Goal: Information Seeking & Learning: Learn about a topic

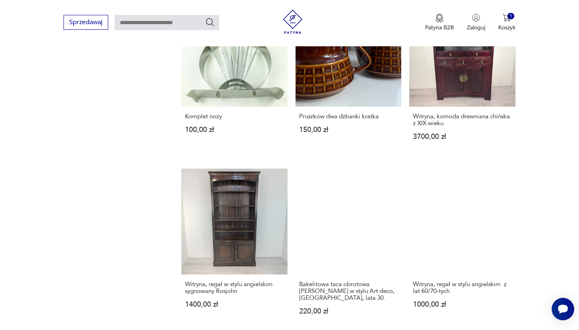
scroll to position [756, 0]
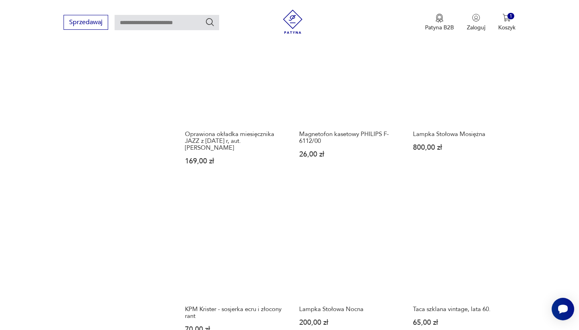
scroll to position [607, 0]
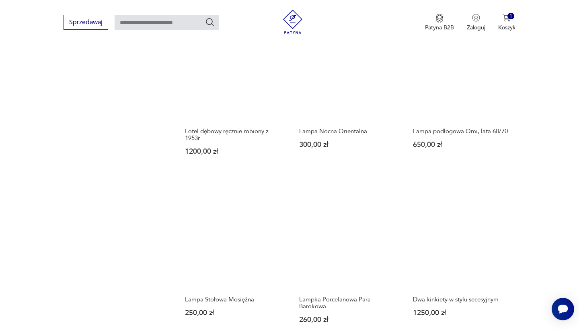
scroll to position [662, 0]
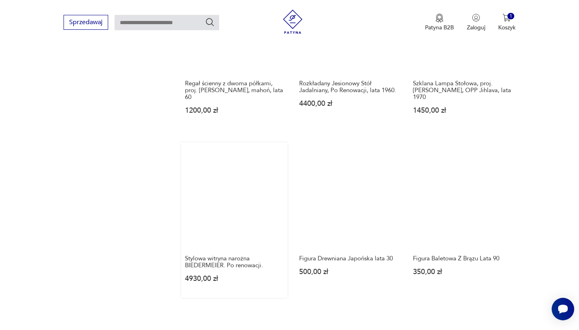
scroll to position [626, 0]
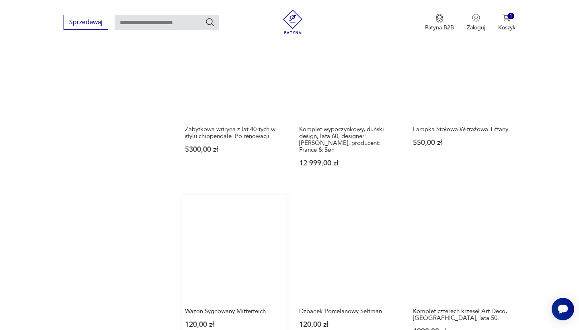
scroll to position [577, 0]
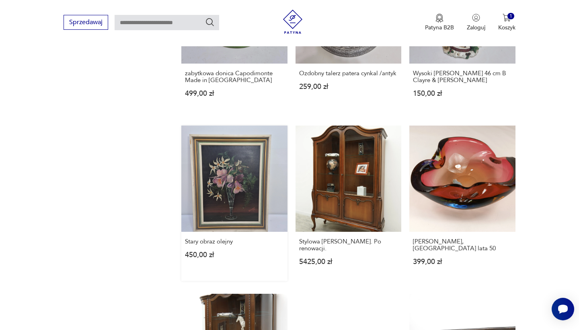
scroll to position [651, 0]
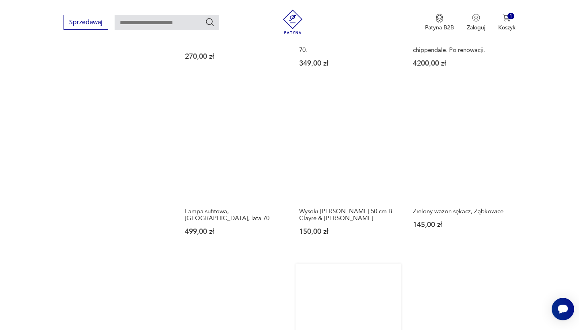
scroll to position [654, 0]
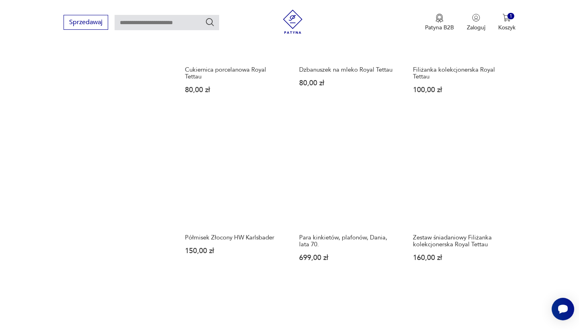
scroll to position [811, 0]
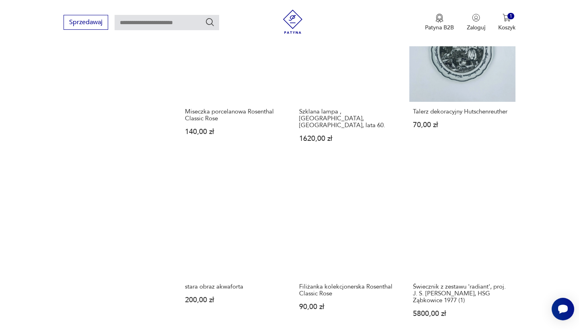
scroll to position [608, 0]
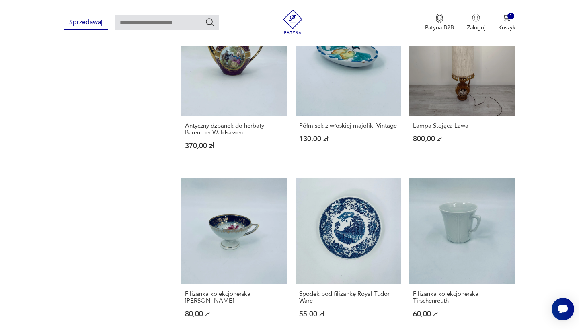
scroll to position [580, 0]
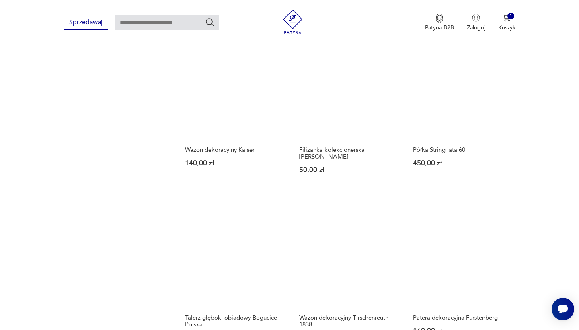
scroll to position [727, 0]
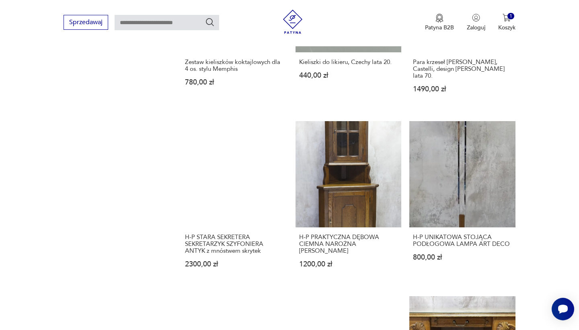
scroll to position [649, 0]
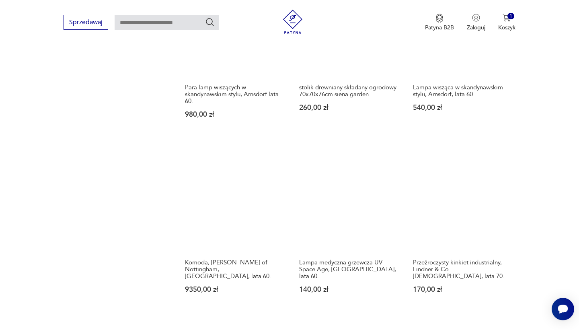
scroll to position [630, 0]
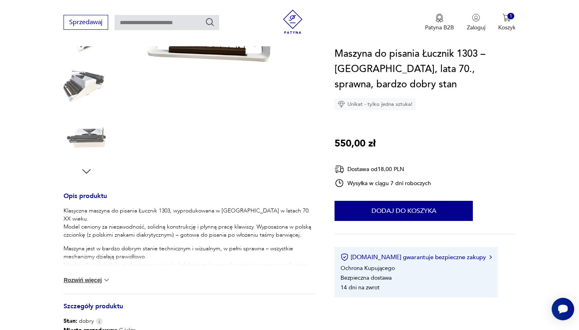
scroll to position [189, 0]
click at [83, 284] on div "Klasyczna maszyna do pisania Łucznik 1303, wyprodukowana w [GEOGRAPHIC_DATA] w …" at bounding box center [190, 250] width 252 height 87
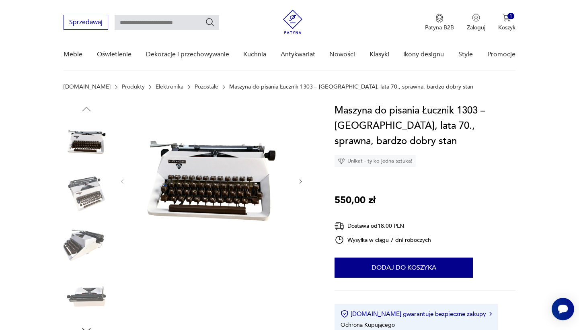
scroll to position [16, 0]
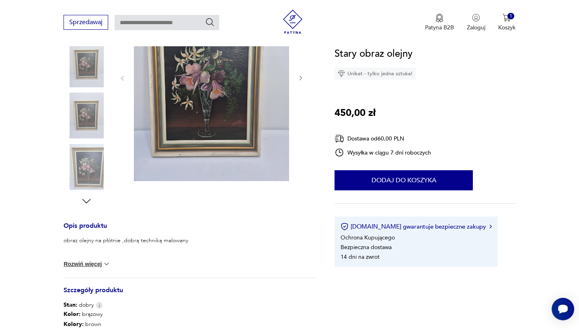
scroll to position [163, 0]
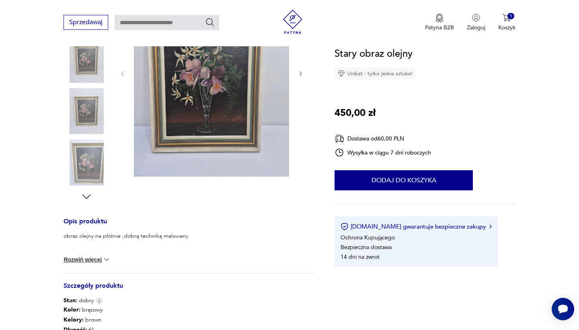
click at [87, 63] on img at bounding box center [87, 60] width 46 height 46
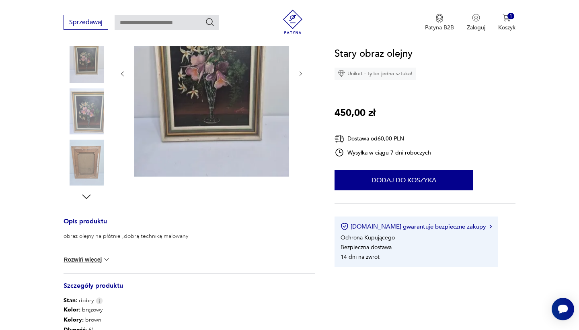
click at [83, 179] on img at bounding box center [87, 162] width 46 height 46
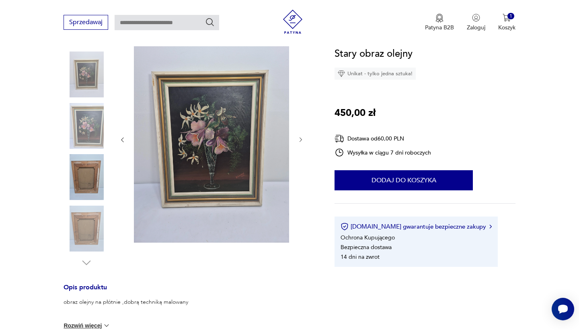
scroll to position [97, 0]
click at [221, 151] on img at bounding box center [211, 139] width 155 height 207
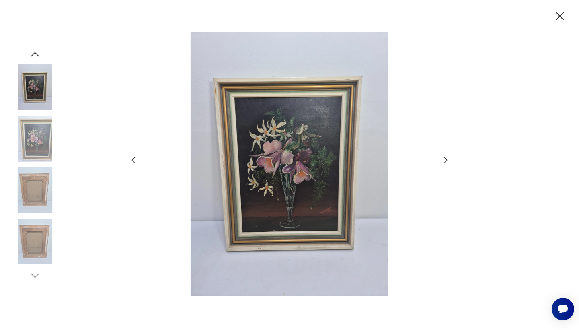
click at [445, 159] on icon "button" at bounding box center [446, 160] width 10 height 10
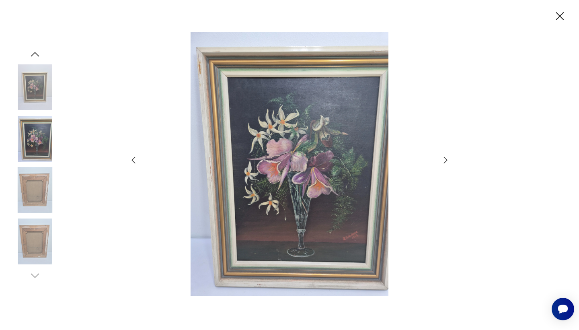
click at [445, 159] on icon "button" at bounding box center [446, 160] width 10 height 10
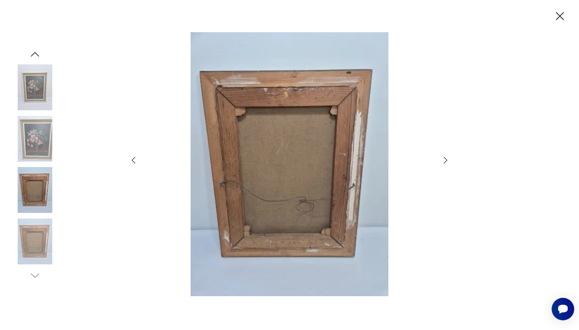
click at [560, 15] on icon "button" at bounding box center [560, 16] width 14 height 14
